Goal: Information Seeking & Learning: Learn about a topic

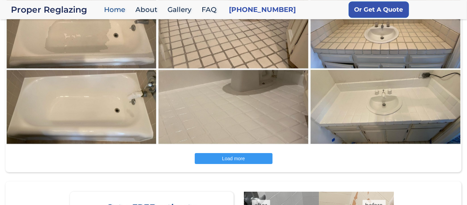
scroll to position [956, 0]
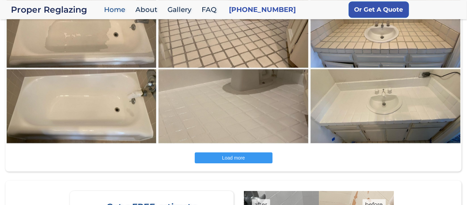
click at [226, 155] on span "Load more" at bounding box center [233, 157] width 23 height 5
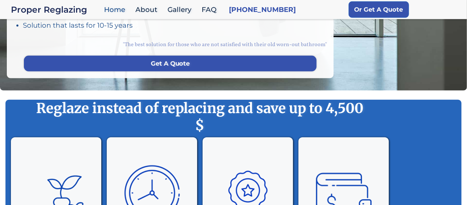
scroll to position [0, 0]
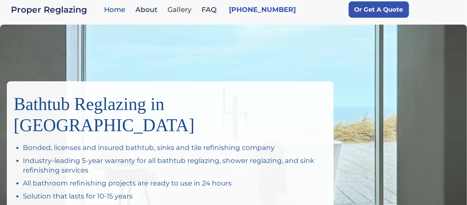
click at [178, 9] on link "Gallery" at bounding box center [181, 9] width 34 height 15
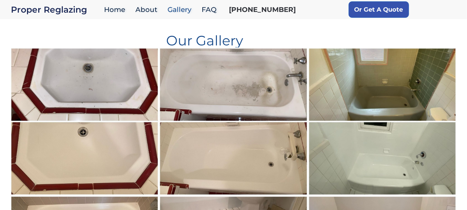
click at [258, 13] on link "[PHONE_NUMBER]" at bounding box center [262, 10] width 67 height 10
click at [119, 7] on link "Home" at bounding box center [116, 9] width 31 height 15
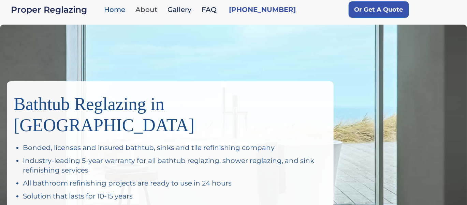
click at [143, 11] on link "About" at bounding box center [148, 9] width 32 height 15
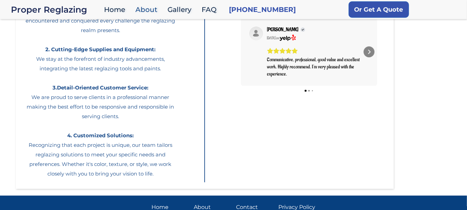
scroll to position [102, 0]
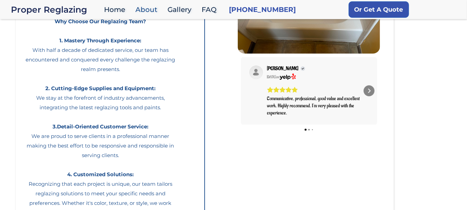
click at [375, 93] on div "Avatar stub icon [PERSON_NAME] [DATE] on Communicative, professional, good valu…" at bounding box center [309, 91] width 137 height 68
click at [371, 91] on icon "Next" at bounding box center [369, 90] width 5 height 5
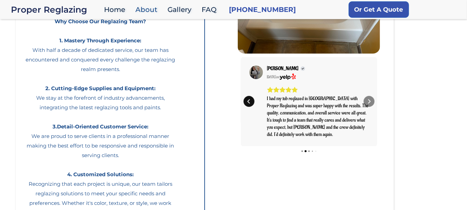
click at [251, 102] on icon "Previous" at bounding box center [248, 101] width 5 height 5
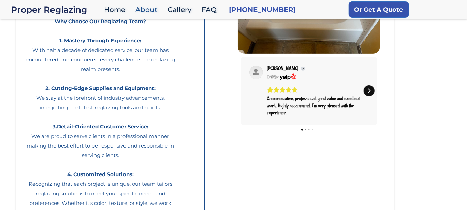
click at [367, 92] on icon "Next" at bounding box center [369, 90] width 5 height 5
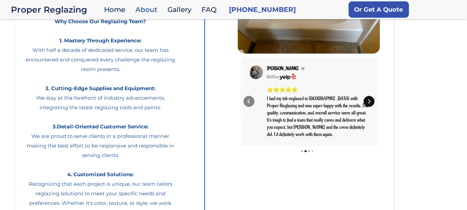
click at [371, 102] on icon "Next" at bounding box center [369, 101] width 5 height 5
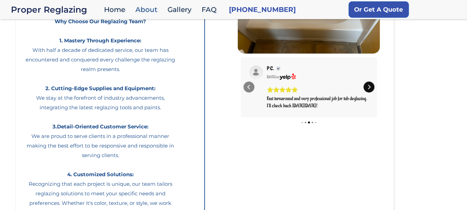
click at [369, 89] on icon "Next" at bounding box center [369, 86] width 5 height 5
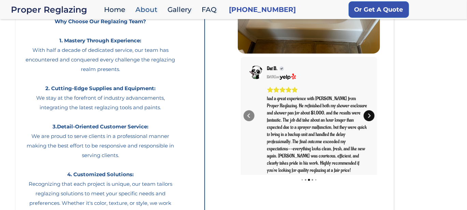
click at [370, 114] on icon "Next" at bounding box center [369, 116] width 2 height 4
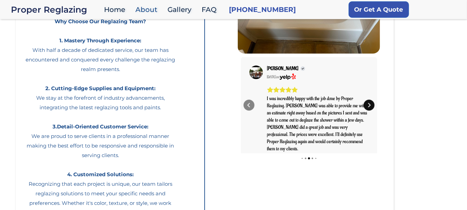
click at [370, 105] on icon "Next" at bounding box center [369, 105] width 2 height 4
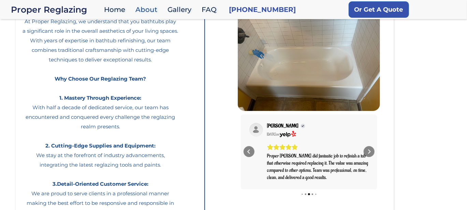
scroll to position [0, 0]
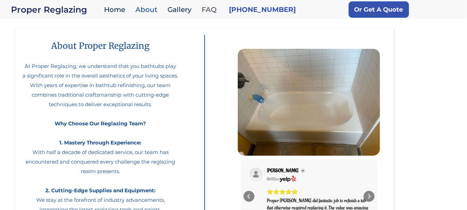
click at [207, 8] on link "FAQ" at bounding box center [210, 9] width 25 height 15
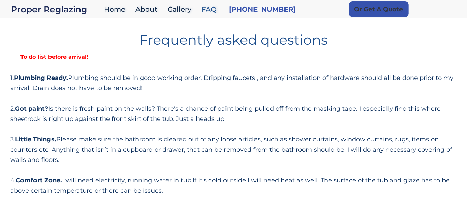
click at [355, 12] on link "Or Get A Quote" at bounding box center [379, 9] width 60 height 16
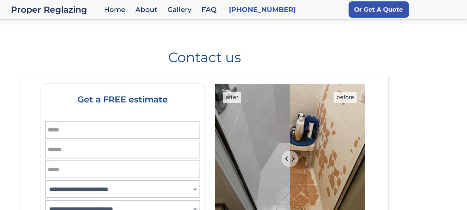
drag, startPoint x: 352, startPoint y: 23, endPoint x: 310, endPoint y: 39, distance: 45.3
click at [351, 24] on body "**********" at bounding box center [233, 194] width 467 height 389
